Goal: Task Accomplishment & Management: Complete application form

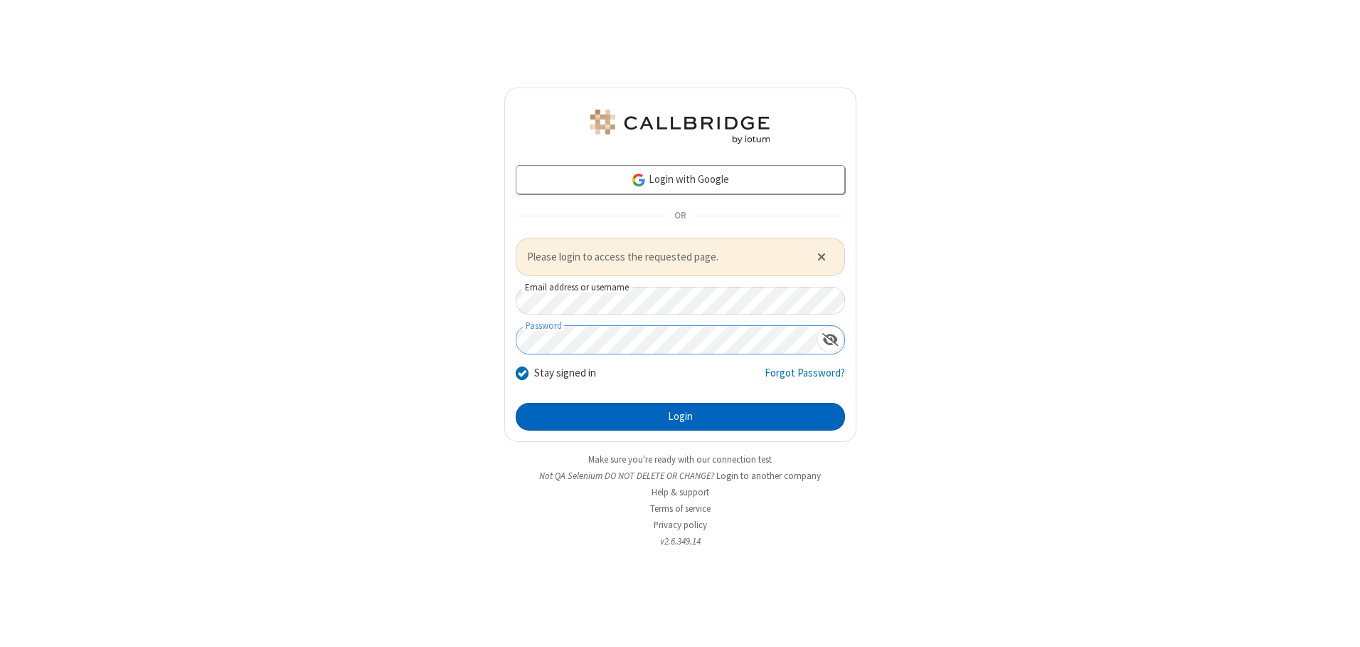
click at [680, 416] on button "Login" at bounding box center [680, 417] width 329 height 28
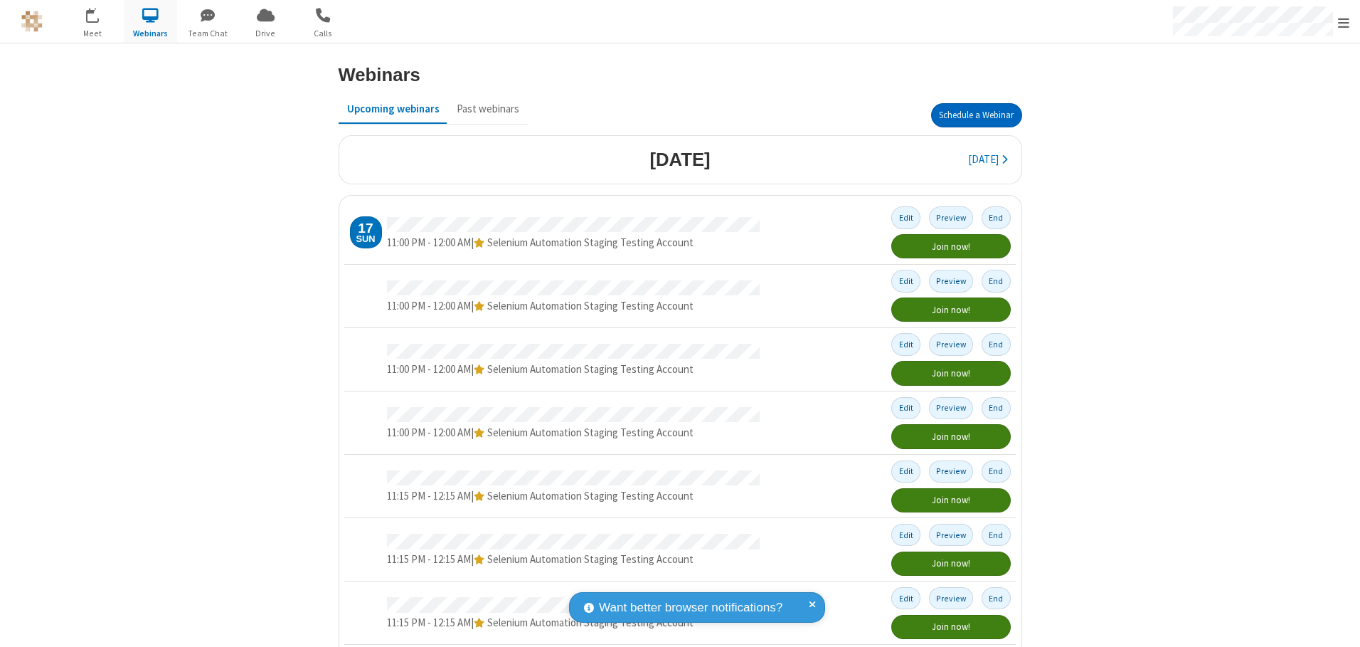
click at [970, 115] on button "Schedule a Webinar" at bounding box center [976, 115] width 91 height 24
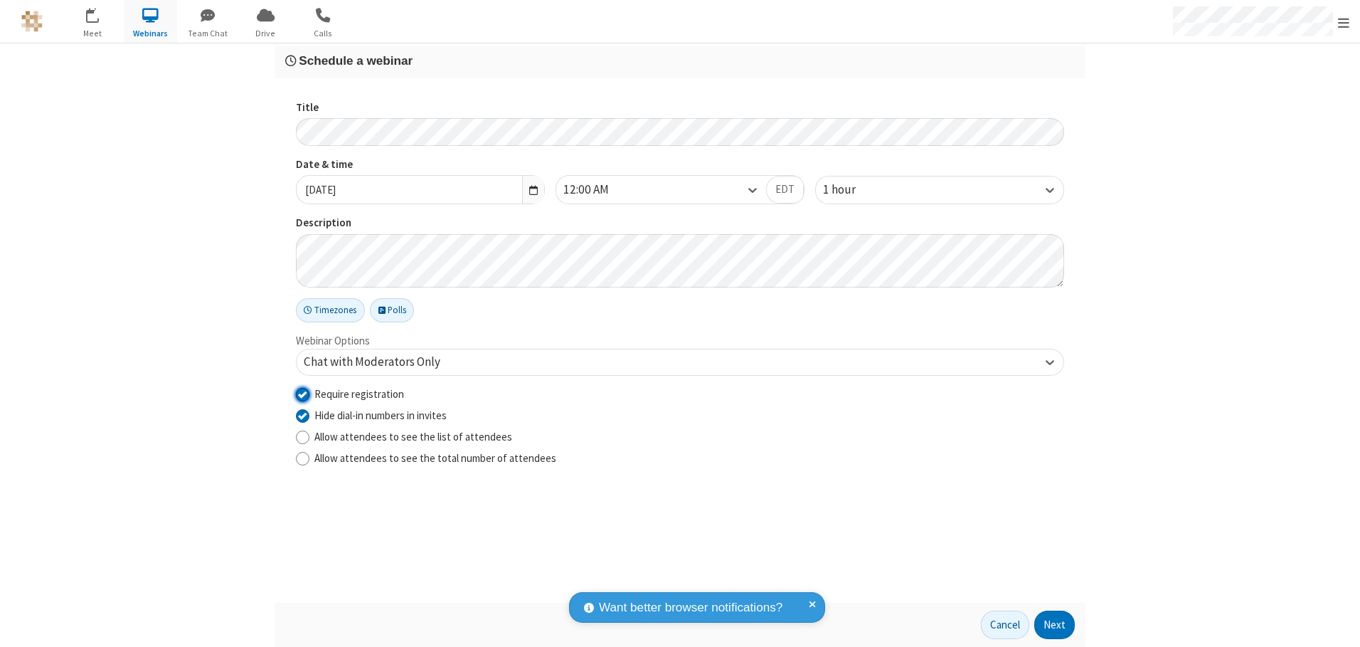
click at [302, 393] on input "Require registration" at bounding box center [303, 393] width 14 height 15
checkbox input "false"
click at [1055, 625] on button "Next" at bounding box center [1054, 624] width 41 height 28
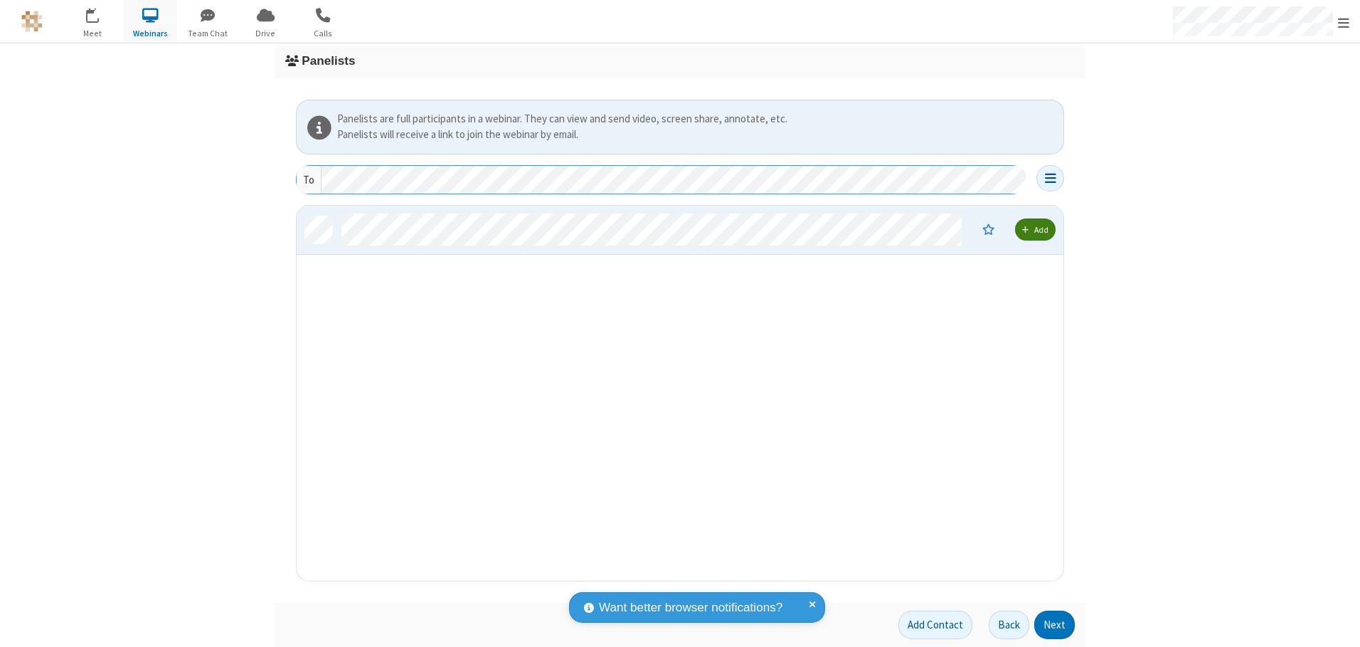
scroll to position [364, 756]
click at [1055, 625] on button "Next" at bounding box center [1054, 624] width 41 height 28
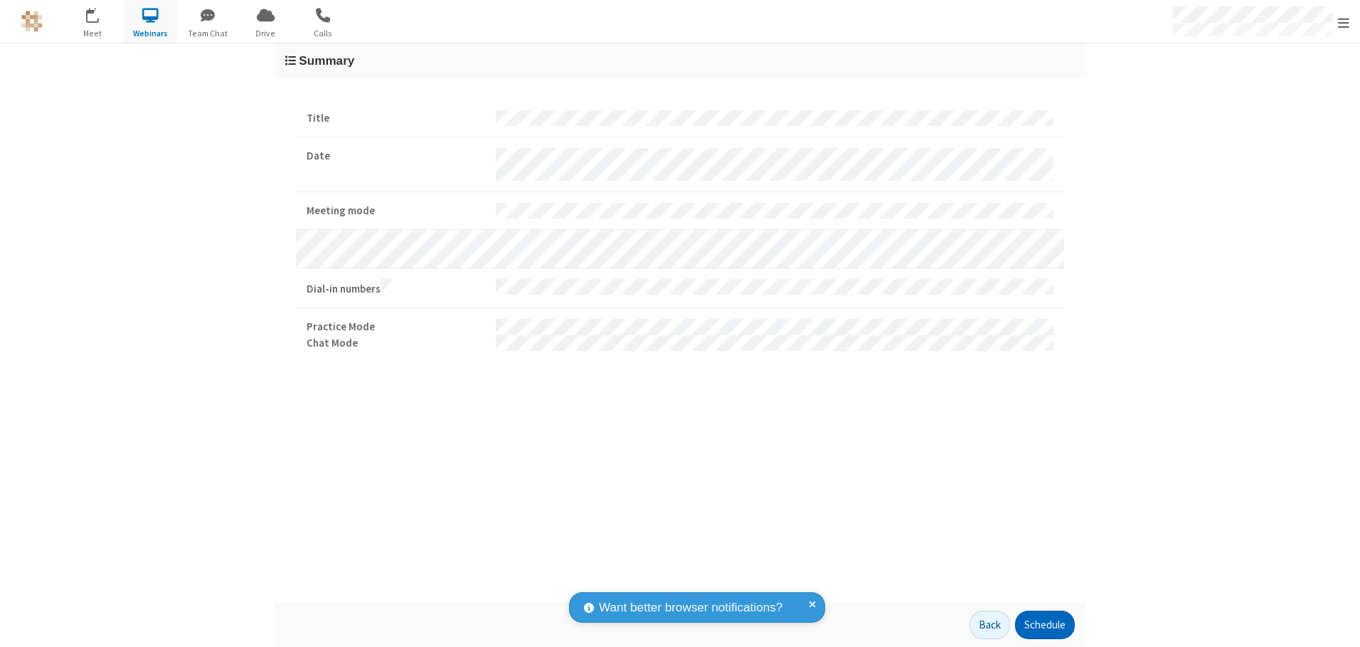
click at [1044, 625] on button "Schedule" at bounding box center [1045, 624] width 60 height 28
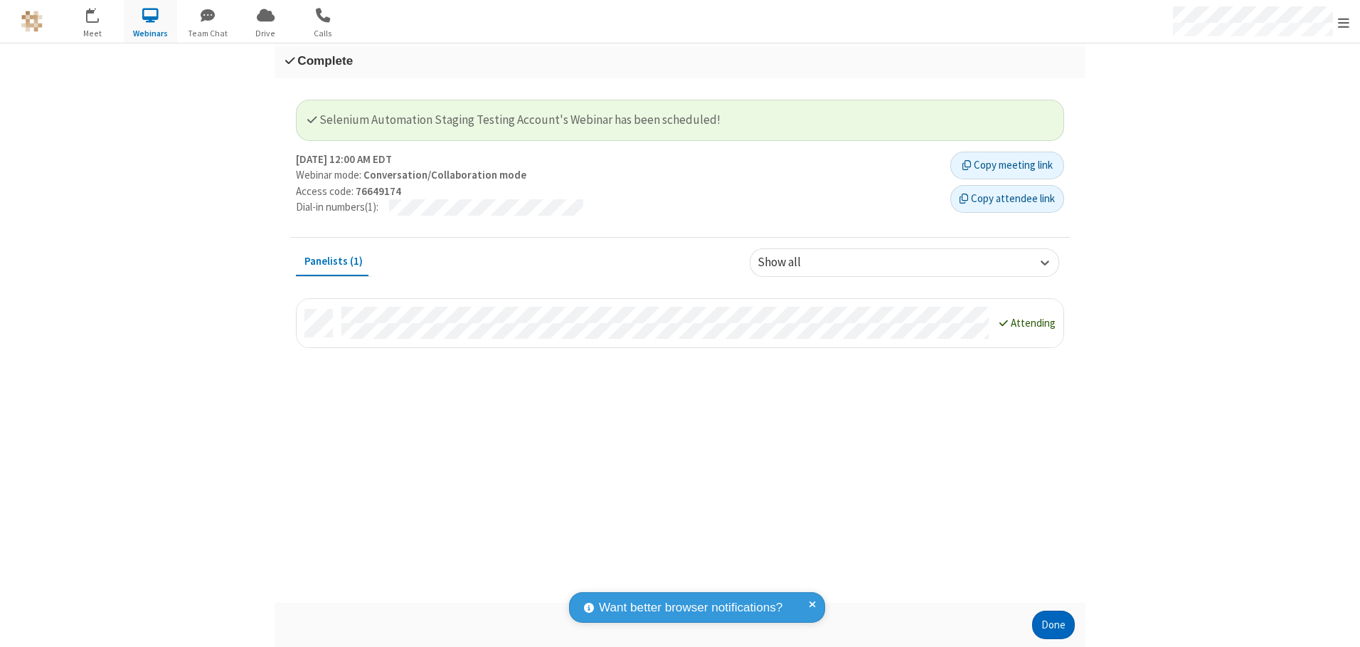
click at [1053, 625] on button "Done" at bounding box center [1053, 624] width 43 height 28
